Goal: Complete application form: Complete application form

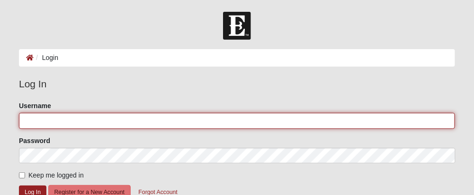
click at [106, 125] on input "Username" at bounding box center [237, 121] width 436 height 16
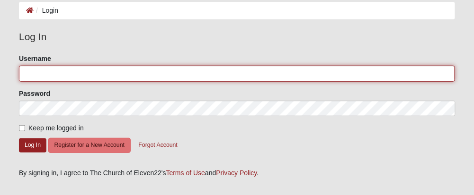
scroll to position [95, 0]
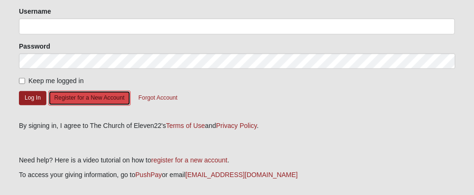
click at [131, 106] on button "Register for a New Account" at bounding box center [89, 98] width 82 height 15
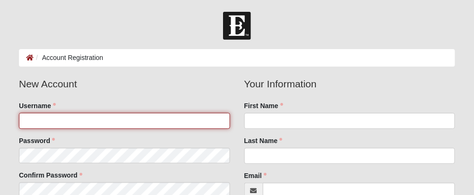
click at [127, 123] on input "Username" at bounding box center [124, 121] width 211 height 16
type input "CMFREITAS"
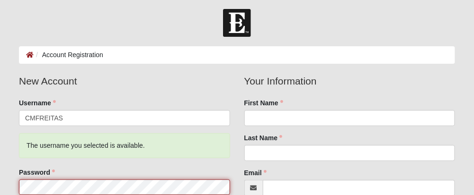
scroll to position [97, 0]
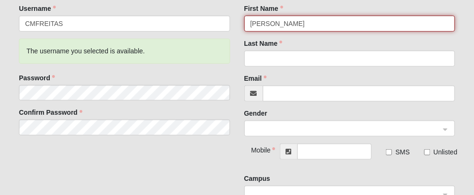
type input "Christie Mae"
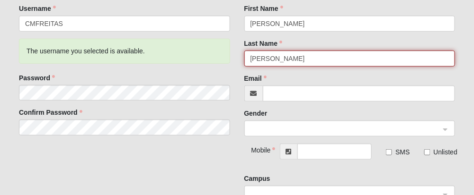
type input "[PERSON_NAME]"
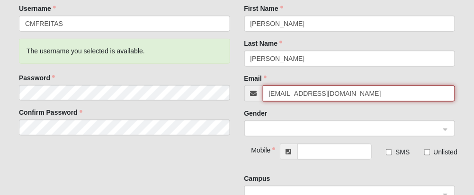
type input "[EMAIL_ADDRESS][DOMAIN_NAME]"
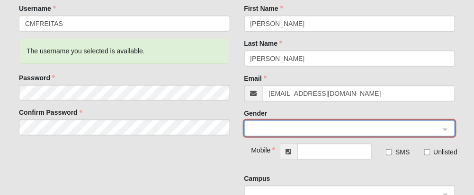
click at [398, 131] on span at bounding box center [345, 129] width 190 height 10
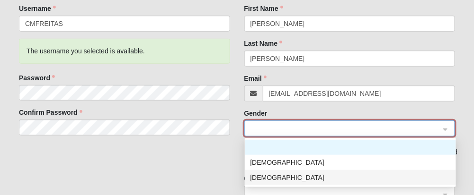
click at [264, 182] on div "[DEMOGRAPHIC_DATA]" at bounding box center [350, 178] width 200 height 10
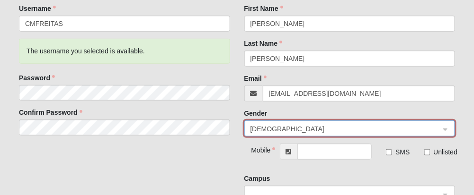
scroll to position [192, 0]
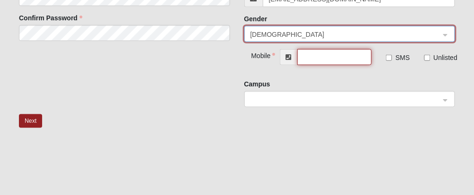
click at [331, 59] on input "text" at bounding box center [334, 57] width 75 height 16
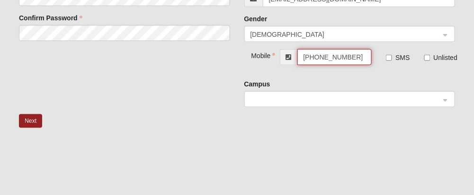
click at [348, 101] on span at bounding box center [345, 100] width 190 height 10
type input "(915) 317-2293"
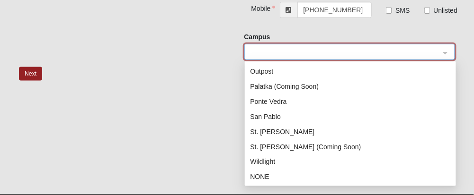
scroll to position [270, 0]
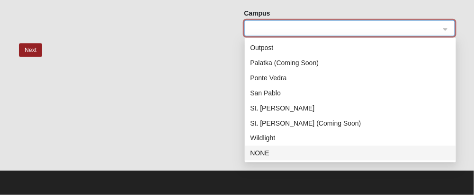
click at [263, 150] on div "NONE" at bounding box center [350, 154] width 200 height 10
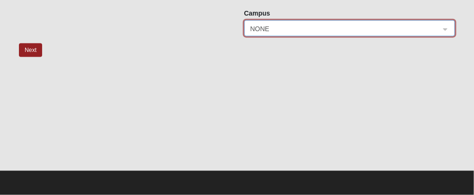
scroll to position [222, 0]
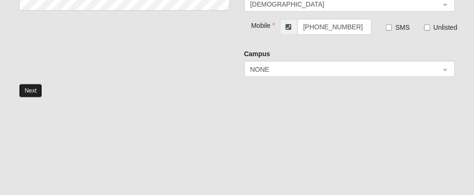
click at [32, 94] on button "Next" at bounding box center [30, 91] width 23 height 14
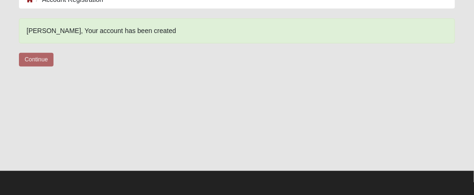
scroll to position [64, 0]
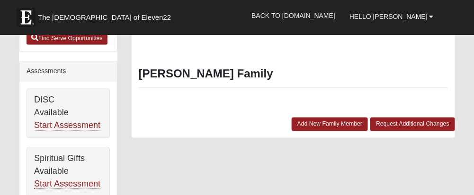
scroll to position [379, 0]
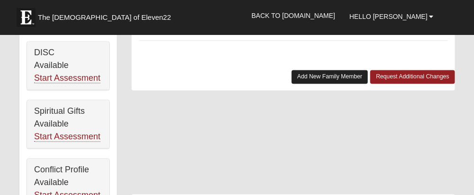
click at [292, 84] on link "Add New Family Member" at bounding box center [330, 78] width 77 height 14
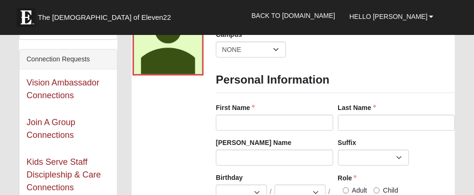
scroll to position [95, 0]
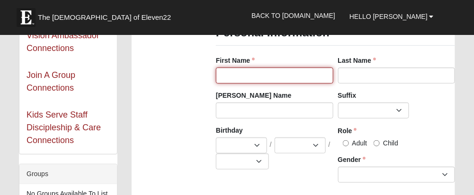
click at [319, 74] on input "First Name" at bounding box center [274, 76] width 117 height 16
type input "Opal Mae"
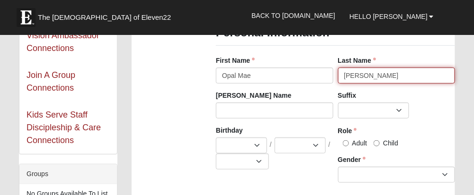
type input "Freitas"
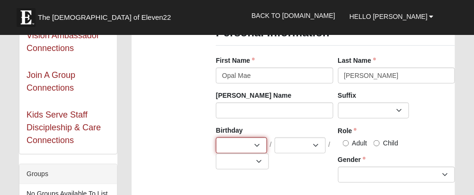
click at [250, 147] on select "Jan Feb Mar Apr May Jun Jul Aug Sep Oct Nov Dec" at bounding box center [241, 146] width 51 height 16
select select "6"
click at [216, 139] on select "Jan Feb Mar Apr May Jun [DATE] Aug Sep Oct Nov Dec" at bounding box center [241, 146] width 51 height 16
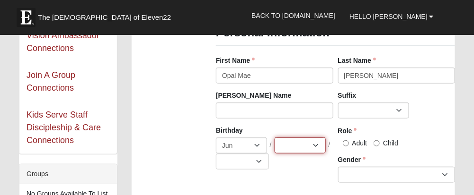
click at [318, 147] on select "1 2 3 4 5 6 7 8 9 10 11 12 13 14 15 16 17 18 19 20 21 22 23 24 25 26 27 28 29 3…" at bounding box center [299, 146] width 51 height 16
select select "28"
click at [274, 139] on select "1 2 3 4 5 6 7 8 9 10 11 12 13 14 15 16 17 18 19 20 21 22 23 24 25 26 27 28 29 3…" at bounding box center [299, 146] width 51 height 16
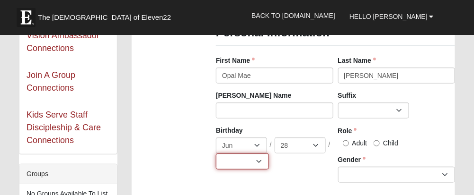
click at [264, 167] on select "2025 2024 2023 2022 2021 2020 2019 2018 2017 2016 2015 2014 2013 2012 2011 2010…" at bounding box center [242, 162] width 53 height 16
select select "2008"
click at [216, 155] on select "2025 2024 2023 2022 2021 2020 2019 2018 2017 2016 2015 2014 2013 2012 2011 2010…" at bounding box center [242, 162] width 53 height 16
click at [380, 144] on input "Child" at bounding box center [376, 144] width 6 height 6
radio input "true"
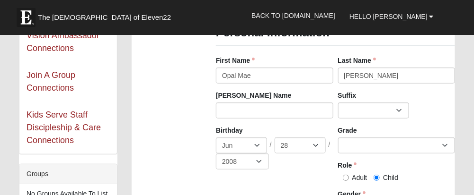
scroll to position [142, 0]
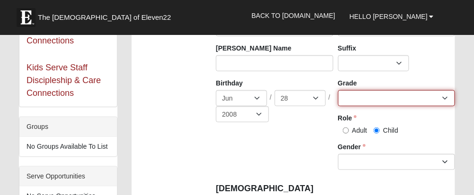
click at [442, 100] on select "K 1st 2nd 3rd 4th 5th 6th 7th 8th 9th 10th 11th 12th" at bounding box center [396, 98] width 117 height 16
select select "1"
click at [338, 92] on select "K 1st 2nd 3rd 4th 5th 6th 7th 8th 9th 10th 11th 12th" at bounding box center [396, 98] width 117 height 16
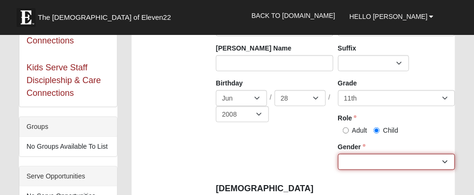
click at [399, 166] on select "Male Female" at bounding box center [396, 162] width 117 height 16
select select "[DEMOGRAPHIC_DATA]"
click at [338, 156] on select "Male Female" at bounding box center [396, 162] width 117 height 16
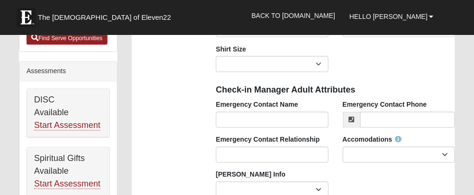
scroll to position [284, 0]
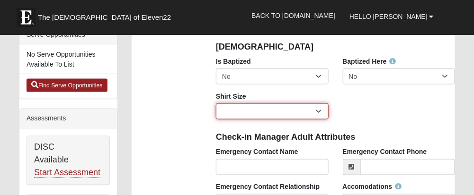
click at [323, 113] on select "Adult Small Adult Medium Adult Large Adult XL Adult XXL Adult 3XL Adult 4XL You…" at bounding box center [272, 112] width 112 height 16
select select "Youth Medium"
click at [216, 105] on select "Adult Small Adult Medium Adult Large Adult XL Adult XXL Adult 3XL Adult 4XL You…" at bounding box center [272, 112] width 112 height 16
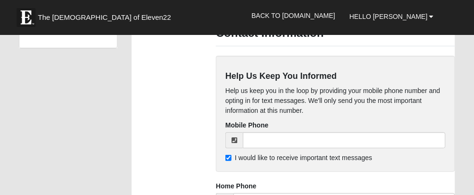
scroll to position [805, 0]
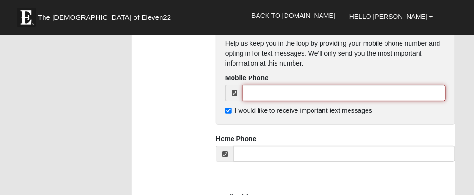
click at [322, 101] on input "tel" at bounding box center [344, 93] width 203 height 16
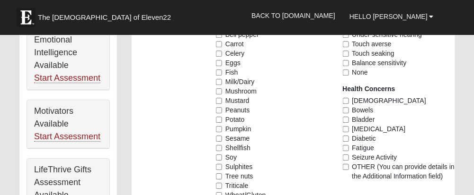
scroll to position [521, 0]
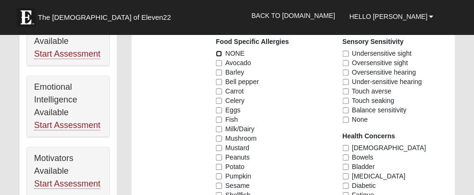
type input "(915) 317-2293"
click at [220, 55] on input "NONE" at bounding box center [219, 54] width 6 height 6
checkbox input "true"
click at [347, 122] on input "None" at bounding box center [346, 120] width 6 height 6
checkbox input "true"
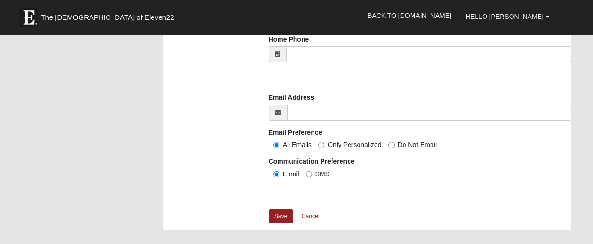
scroll to position [946, 0]
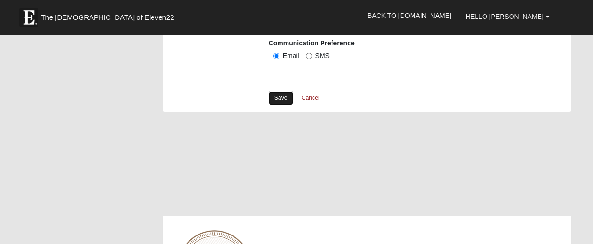
click at [279, 105] on link "Save" at bounding box center [280, 98] width 25 height 14
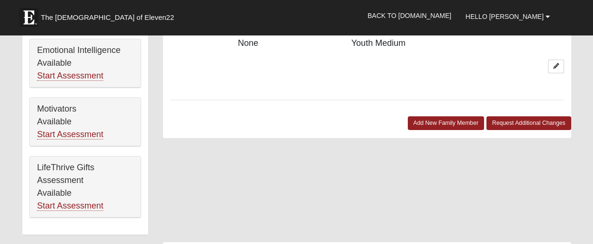
scroll to position [592, 0]
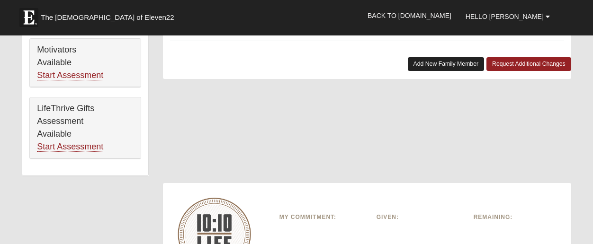
click at [433, 71] on link "Add New Family Member" at bounding box center [445, 64] width 77 height 14
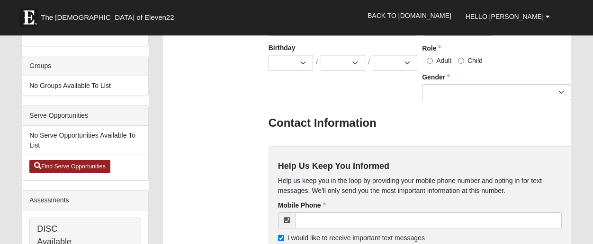
scroll to position [0, 0]
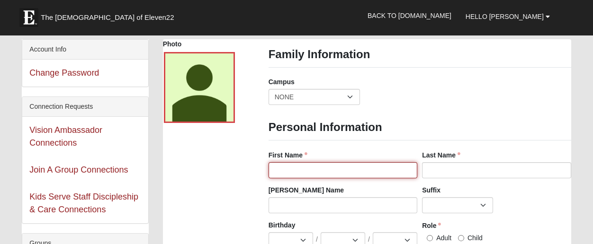
click at [380, 174] on input "First Name" at bounding box center [342, 170] width 149 height 16
type input "Grey Darren"
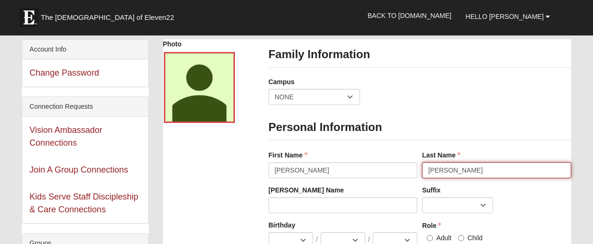
scroll to position [59, 0]
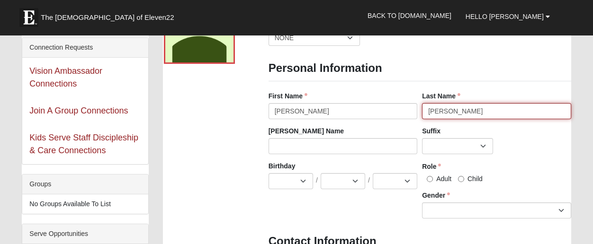
type input "Freitas"
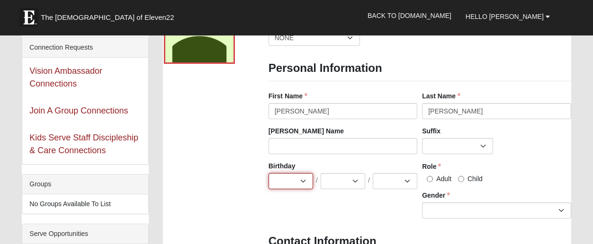
click at [305, 183] on select "Jan Feb Mar Apr May Jun Jul Aug Sep Oct Nov Dec" at bounding box center [290, 181] width 44 height 16
select select "8"
click at [268, 175] on select "Jan Feb Mar Apr May Jun Jul Aug Sep Oct Nov Dec" at bounding box center [290, 181] width 44 height 16
click at [356, 182] on select "1 2 3 4 5 6 7 8 9 10 11 12 13 14 15 16 17 18 19 20 21 22 23 24 25 26 27 28 29 3…" at bounding box center [342, 181] width 44 height 16
select select "28"
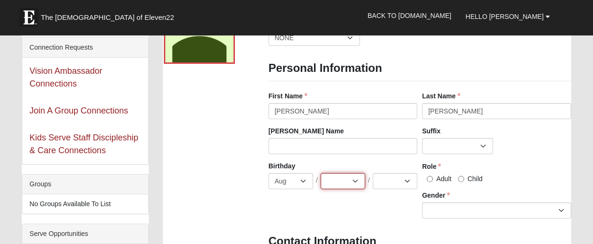
click at [320, 175] on select "1 2 3 4 5 6 7 8 9 10 11 12 13 14 15 16 17 18 19 20 21 22 23 24 25 26 27 28 29 3…" at bounding box center [342, 181] width 44 height 16
click at [405, 186] on select "2025 2024 2023 2022 2021 2020 2019 2018 2017 2016 2015 2014 2013 2012 2011 2010…" at bounding box center [394, 181] width 44 height 16
select select "2012"
click at [373, 175] on select "2025 2024 2023 2022 2021 2020 2019 2018 2017 2016 2015 2014 2013 2012 2011 2010…" at bounding box center [394, 181] width 44 height 16
click at [463, 180] on input "Child" at bounding box center [461, 179] width 6 height 6
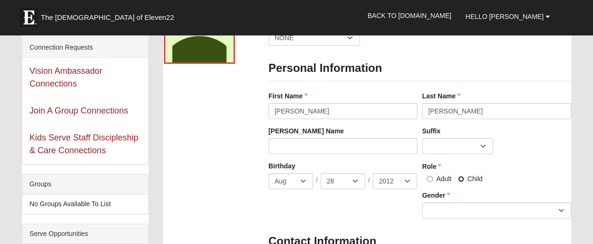
radio input "true"
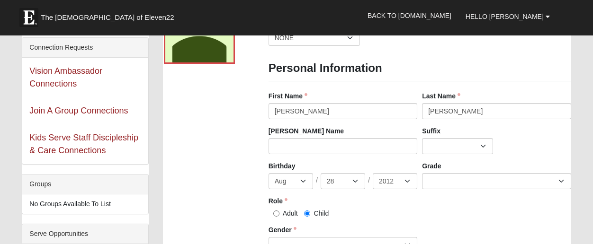
click at [467, 208] on div "Birthday Jan Feb Mar Apr May Jun Jul Aug Sep Oct Nov Dec / 1 2 3 4 5 6 7 8 9 10…" at bounding box center [419, 210] width 307 height 99
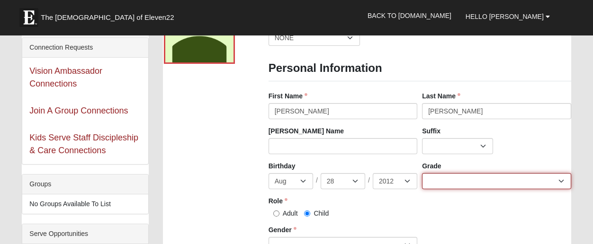
click at [467, 185] on select "K 1st 2nd 3rd 4th 5th 6th 7th 8th 9th 10th 11th 12th" at bounding box center [496, 181] width 149 height 16
select select "5"
click at [422, 175] on select "K 1st 2nd 3rd 4th 5th 6th 7th 8th 9th 10th 11th 12th" at bounding box center [496, 181] width 149 height 16
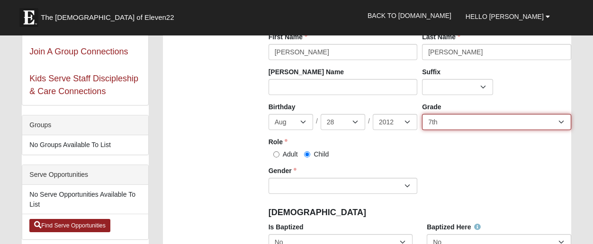
scroll to position [177, 0]
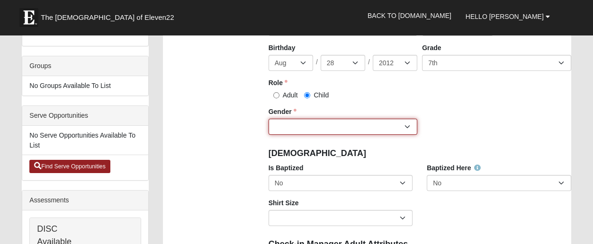
click at [410, 130] on select "Male Female" at bounding box center [342, 127] width 149 height 16
select select "Male"
click at [268, 121] on select "Male Female" at bounding box center [342, 127] width 149 height 16
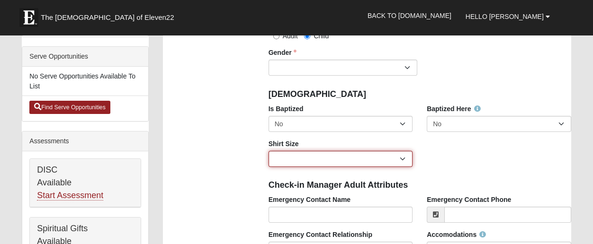
click at [405, 162] on select "Adult Small Adult Medium Adult Large Adult XL Adult XXL Adult 3XL Adult 4XL You…" at bounding box center [340, 159] width 144 height 16
select select "Youth Medium"
click at [268, 153] on select "Adult Small Adult Medium Adult Large Adult XL Adult XXL Adult 3XL Adult 4XL You…" at bounding box center [340, 159] width 144 height 16
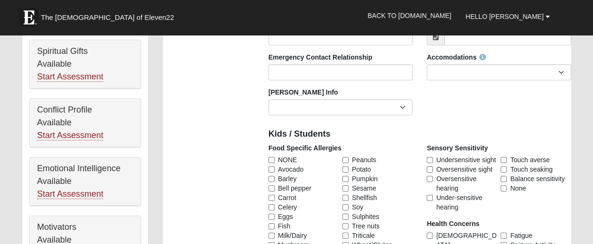
scroll to position [473, 0]
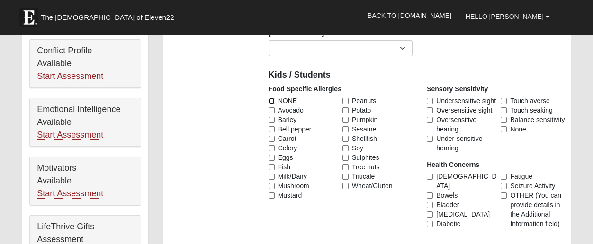
click at [272, 103] on input "NONE" at bounding box center [271, 101] width 6 height 6
checkbox input "true"
click at [502, 133] on input "None" at bounding box center [503, 129] width 6 height 6
checkbox input "true"
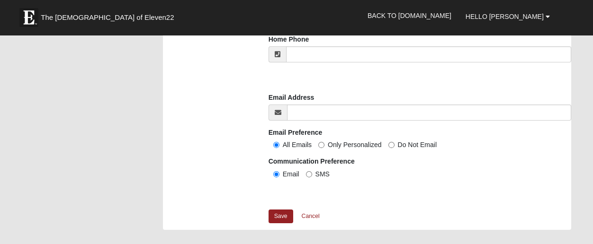
scroll to position [887, 0]
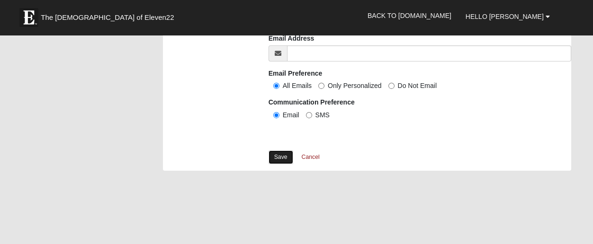
click at [274, 164] on link "Save" at bounding box center [280, 157] width 25 height 14
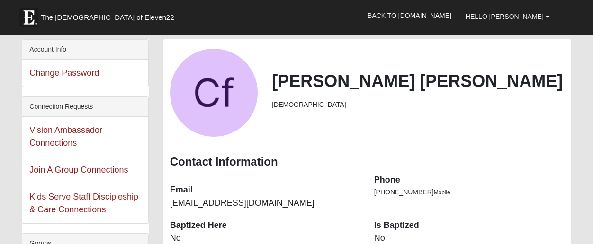
scroll to position [118, 0]
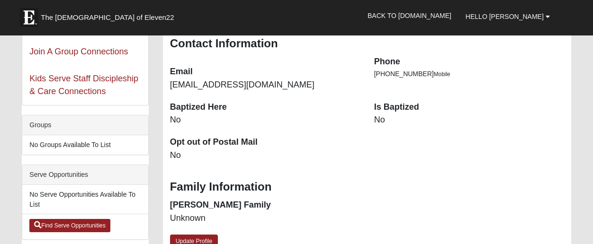
click at [386, 124] on dl "Is Baptized No" at bounding box center [469, 113] width 190 height 25
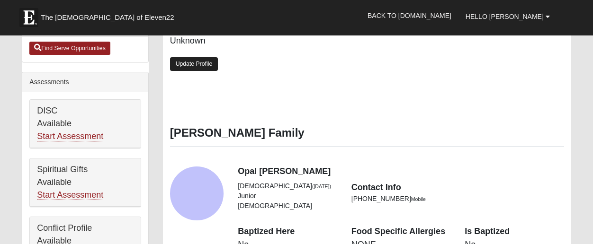
click at [209, 71] on link "Update Profile" at bounding box center [194, 64] width 48 height 14
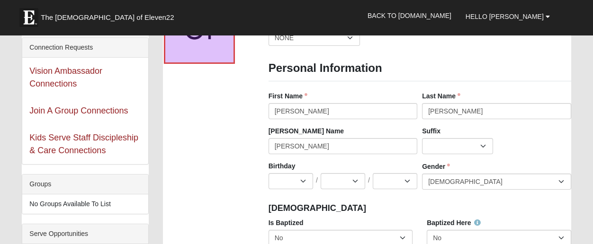
scroll to position [118, 0]
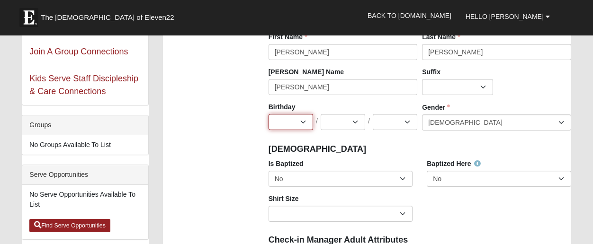
click at [302, 125] on select "Jan Feb Mar Apr May Jun [DATE] Aug Sep Oct Nov Dec" at bounding box center [290, 122] width 44 height 16
select select "12"
click at [268, 116] on select "Jan Feb Mar Apr May Jun [DATE] Aug Sep Oct Nov Dec" at bounding box center [290, 122] width 44 height 16
click at [356, 122] on select "1 2 3 4 5 6 7 8 9 10 11 12 13 14 15 16 17 18 19 20 21 22 23 24 25 26 27 28 29 3…" at bounding box center [342, 122] width 44 height 16
select select "16"
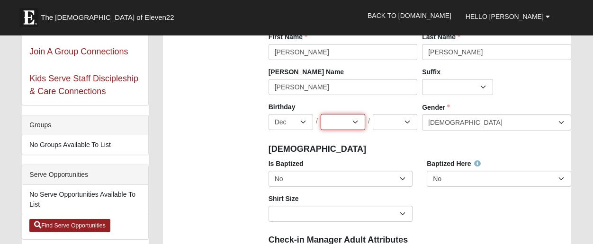
click at [320, 116] on select "1 2 3 4 5 6 7 8 9 10 11 12 13 14 15 16 17 18 19 20 21 22 23 24 25 26 27 28 29 3…" at bounding box center [342, 122] width 44 height 16
click at [405, 124] on select "2025 2024 2023 2022 2021 2020 2019 2018 2017 2016 2015 2014 2013 2012 2011 2010…" at bounding box center [394, 122] width 44 height 16
select select "1987"
click at [373, 116] on select "2025 2024 2023 2022 2021 2020 2019 2018 2017 2016 2015 2014 2013 2012 2011 2010…" at bounding box center [394, 122] width 44 height 16
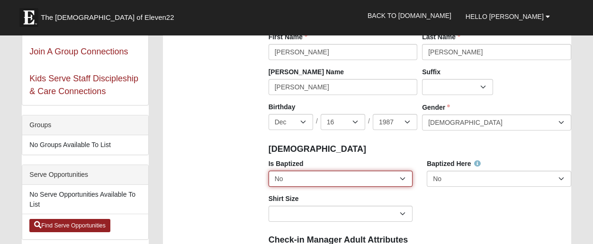
click at [347, 185] on select "No Yes" at bounding box center [340, 179] width 144 height 16
select select "True"
click at [268, 173] on select "No Yes" at bounding box center [340, 179] width 144 height 16
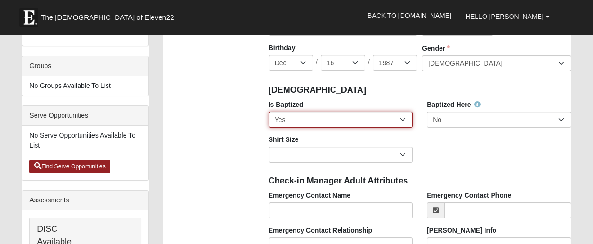
scroll to position [237, 0]
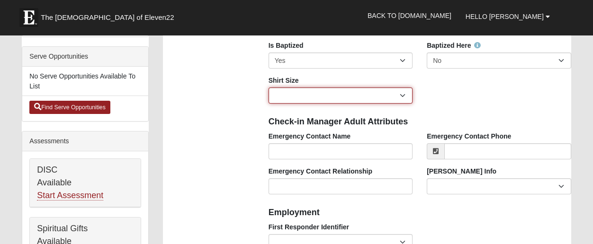
click at [405, 91] on select "Adult Small Adult Medium Adult Large Adult XL Adult XXL Adult 3XL Adult 4XL You…" at bounding box center [340, 96] width 144 height 16
select select "Adult Small"
click at [268, 89] on select "Adult Small Adult Medium Adult Large Adult XL Adult XXL Adult 3XL Adult 4XL You…" at bounding box center [340, 96] width 144 height 16
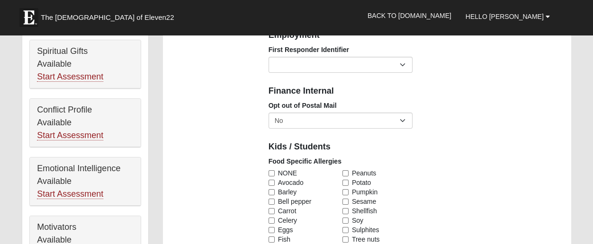
scroll to position [355, 0]
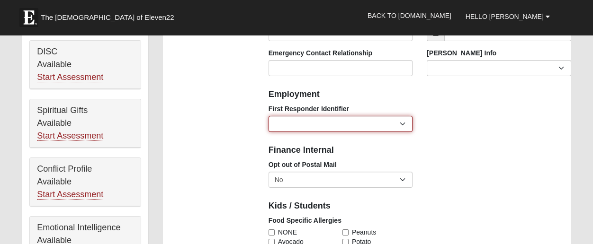
click at [405, 126] on select "EMT | Paramedic | Medical Firefighter | Fire Department Police Officer | Sherif…" at bounding box center [340, 124] width 144 height 16
select select "2461"
click at [268, 118] on select "EMT | Paramedic | Medical Firefighter | Fire Department Police Officer | Sherif…" at bounding box center [340, 124] width 144 height 16
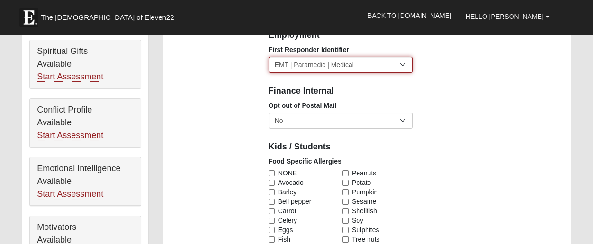
scroll to position [473, 0]
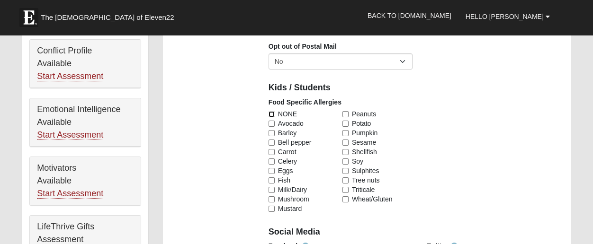
click at [272, 115] on input "NONE" at bounding box center [271, 114] width 6 height 6
checkbox input "true"
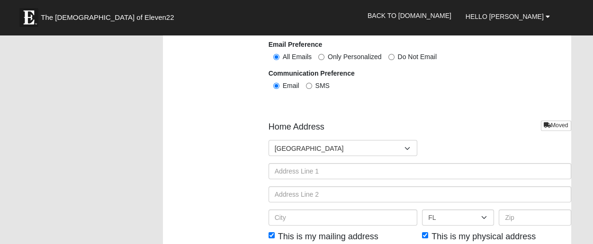
scroll to position [1124, 0]
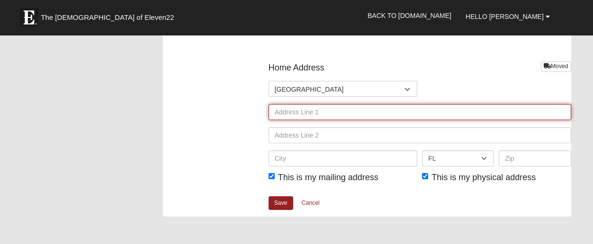
click at [375, 120] on input "text" at bounding box center [419, 112] width 302 height 16
type input "7035 Orizaba Avenue"
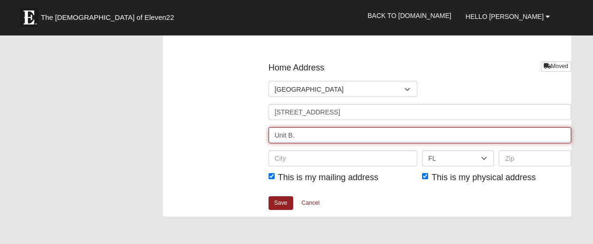
type input "Unit B."
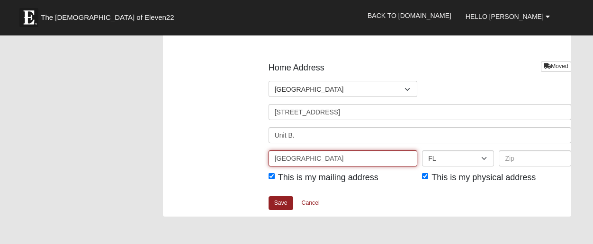
type input "El Paso"
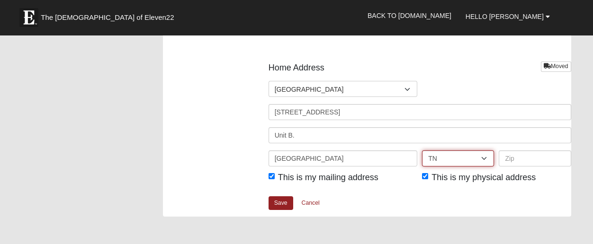
select select "TX"
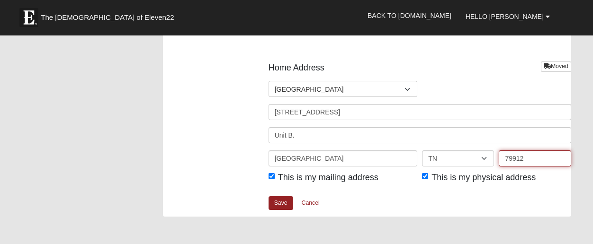
scroll to position [1183, 0]
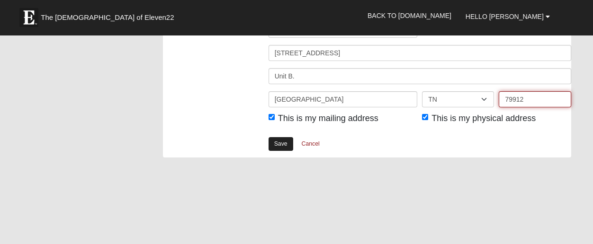
type input "79912"
click at [278, 151] on link "Save" at bounding box center [280, 144] width 25 height 14
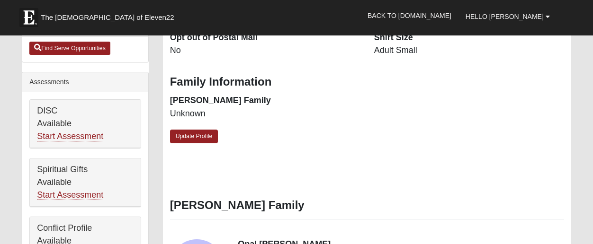
scroll to position [237, 0]
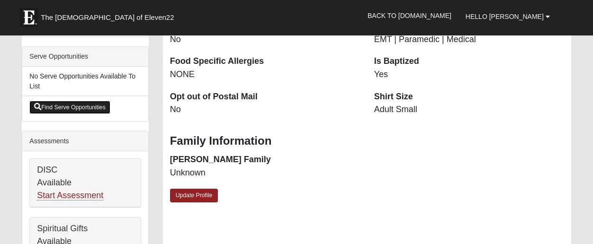
click at [77, 114] on link "Find Serve Opportunities" at bounding box center [69, 107] width 81 height 13
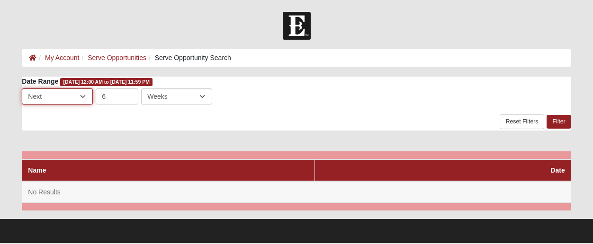
click at [85, 98] on select "Last Next" at bounding box center [57, 96] width 71 height 16
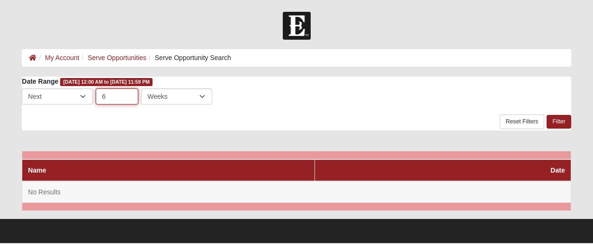
click at [115, 99] on input "6" at bounding box center [117, 96] width 43 height 16
type input "20"
click at [554, 127] on link "Filter" at bounding box center [558, 122] width 24 height 14
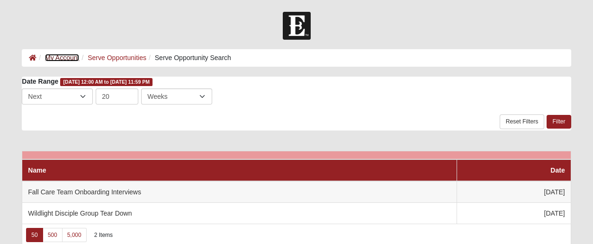
click at [66, 54] on link "My Account" at bounding box center [62, 58] width 34 height 8
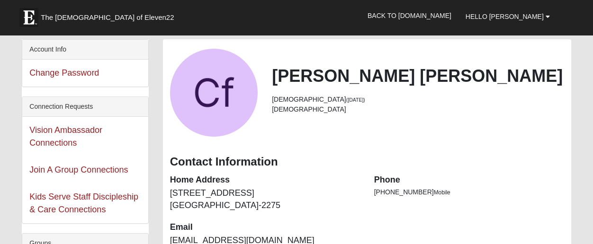
scroll to position [59, 0]
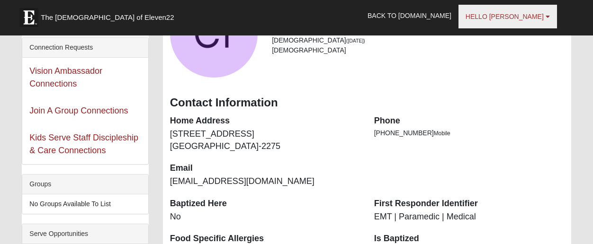
click at [545, 19] on b at bounding box center [547, 16] width 4 height 7
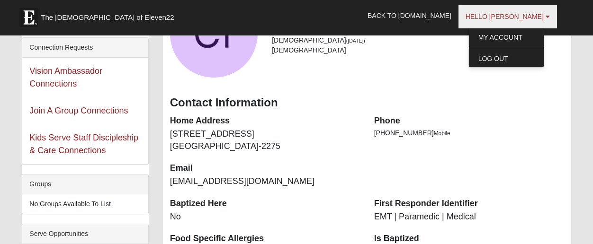
click at [546, 19] on b at bounding box center [547, 16] width 4 height 7
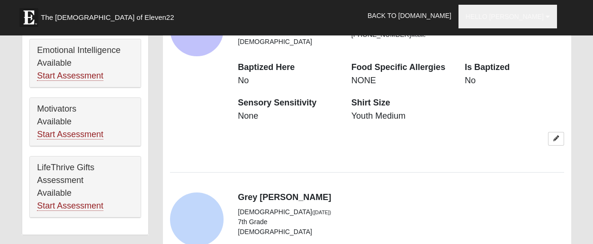
scroll to position [592, 0]
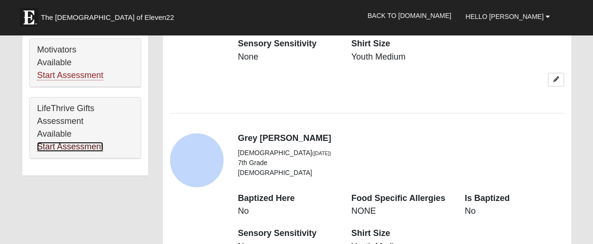
click at [77, 152] on link "Start Assessment" at bounding box center [70, 147] width 66 height 10
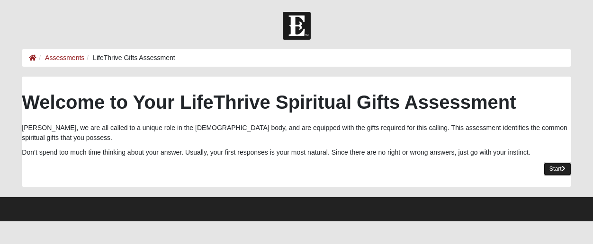
click at [550, 176] on link "Start" at bounding box center [556, 169] width 27 height 14
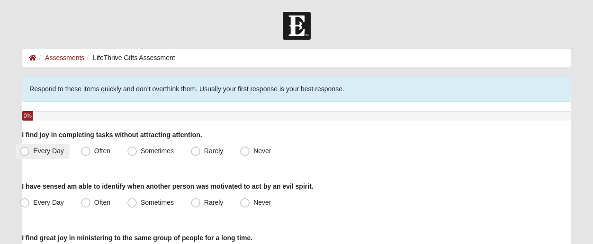
click at [33, 155] on span "Every Day" at bounding box center [48, 151] width 31 height 8
click at [24, 154] on input "Every Day" at bounding box center [27, 151] width 6 height 6
radio input "true"
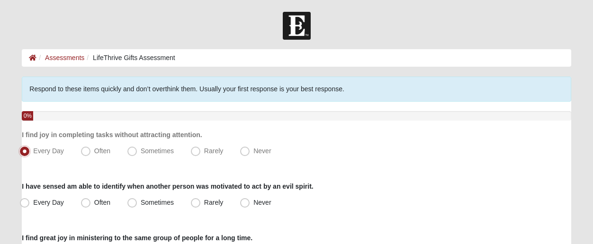
scroll to position [59, 0]
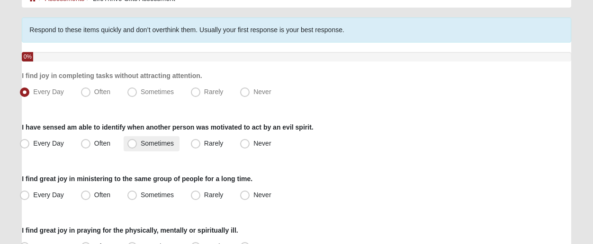
click at [141, 146] on span "Sometimes" at bounding box center [157, 144] width 33 height 8
click at [137, 146] on input "Sometimes" at bounding box center [134, 144] width 6 height 6
radio input "true"
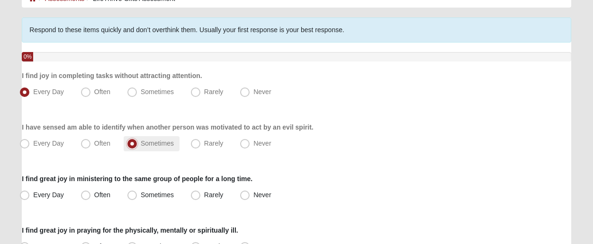
scroll to position [118, 0]
